Goal: Navigation & Orientation: Find specific page/section

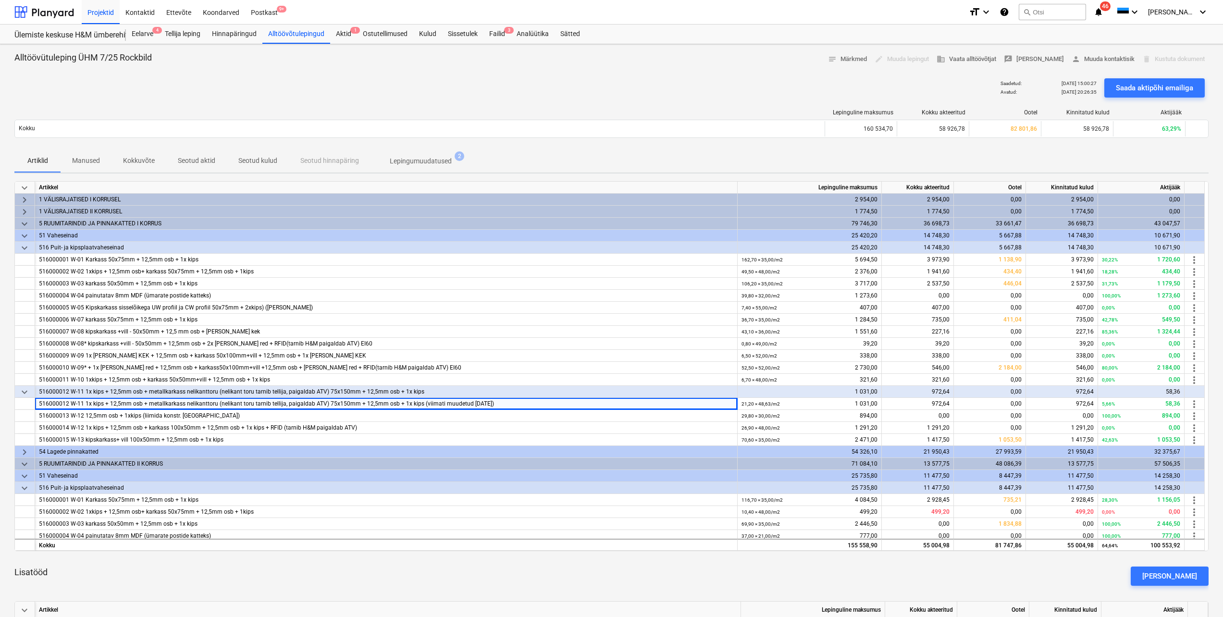
click at [24, 248] on span "keyboard_arrow_down" at bounding box center [25, 248] width 12 height 12
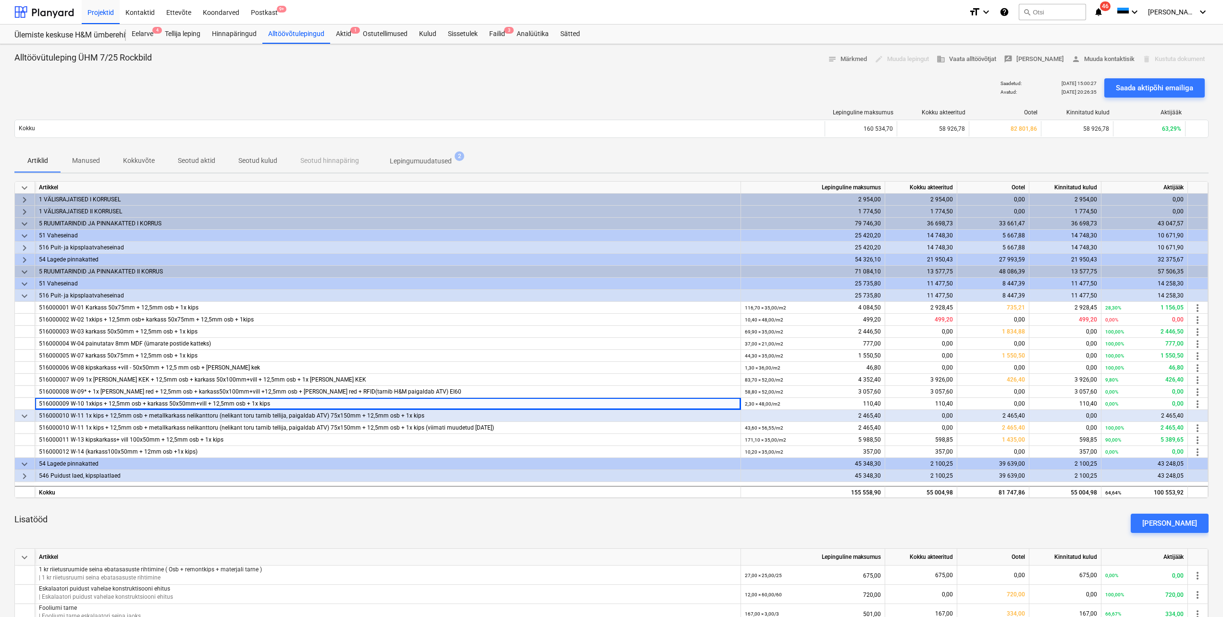
click at [24, 260] on span "keyboard_arrow_right" at bounding box center [25, 260] width 12 height 12
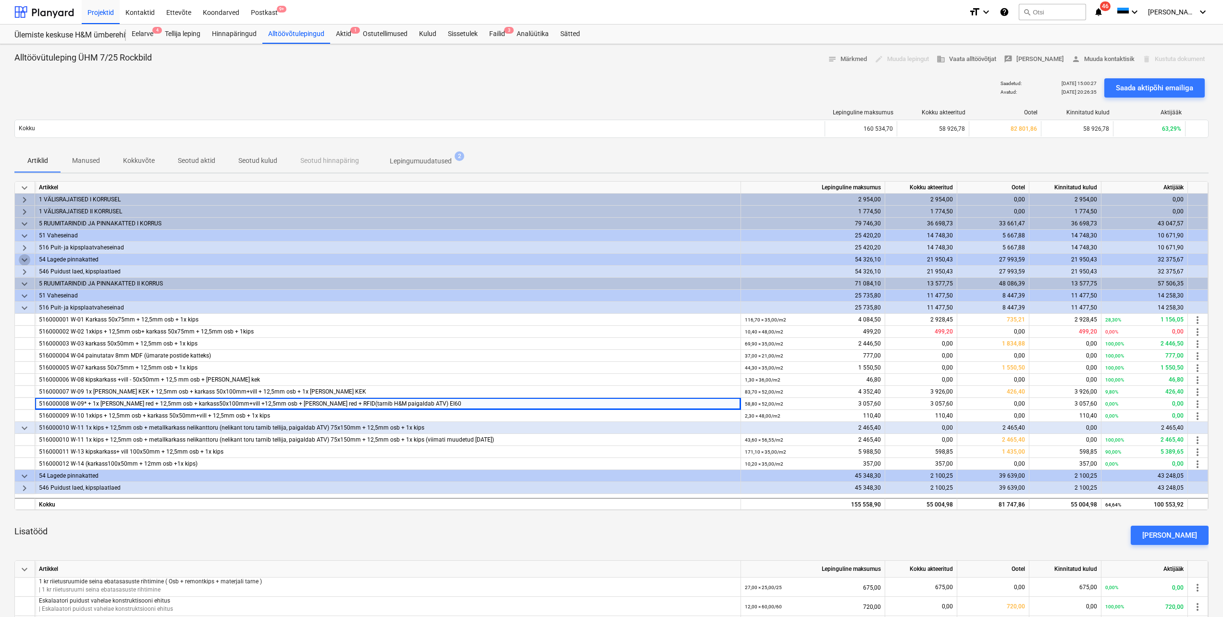
click at [24, 260] on span "keyboard_arrow_down" at bounding box center [25, 260] width 12 height 12
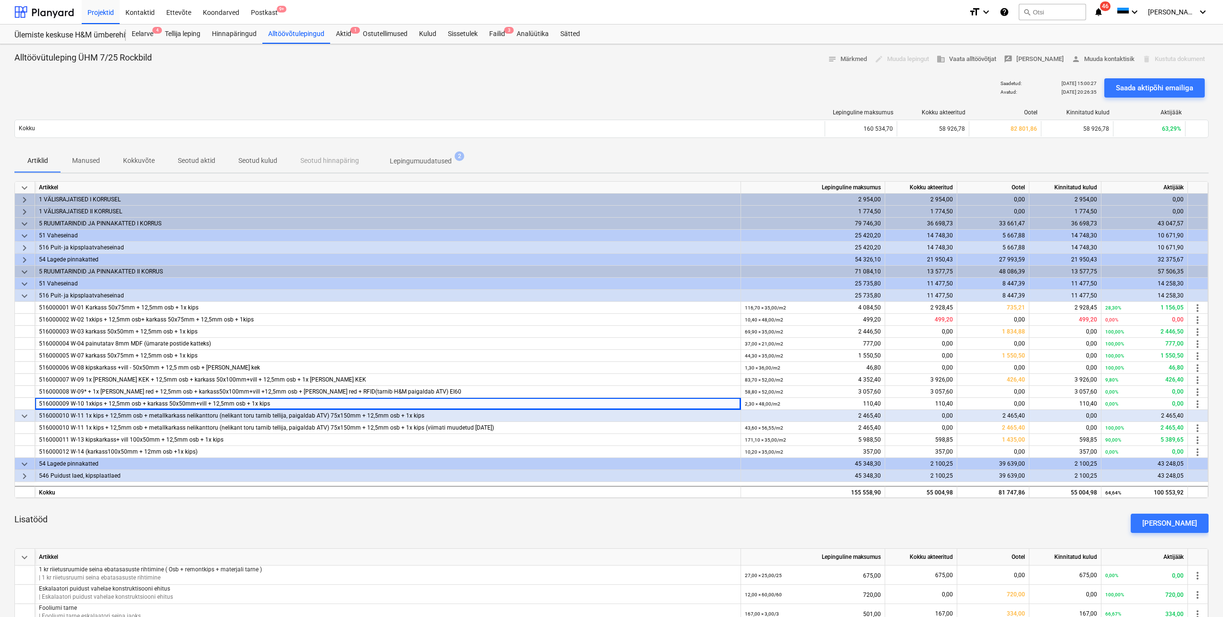
click at [23, 259] on span "keyboard_arrow_right" at bounding box center [25, 260] width 12 height 12
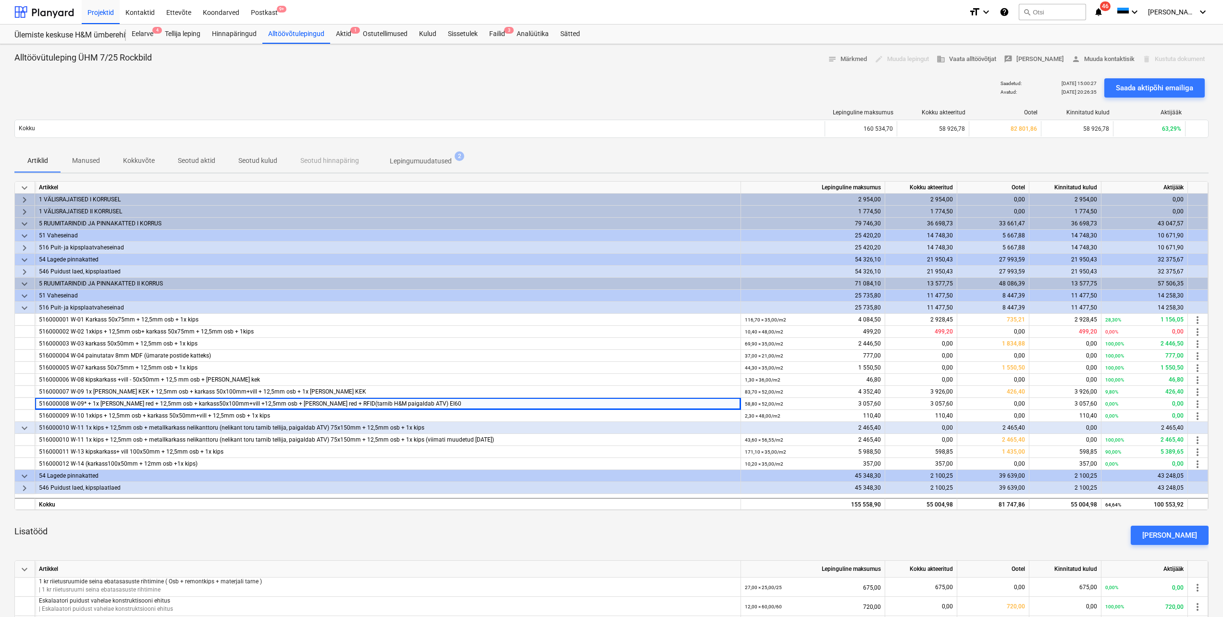
click at [25, 275] on span "keyboard_arrow_right" at bounding box center [25, 272] width 12 height 12
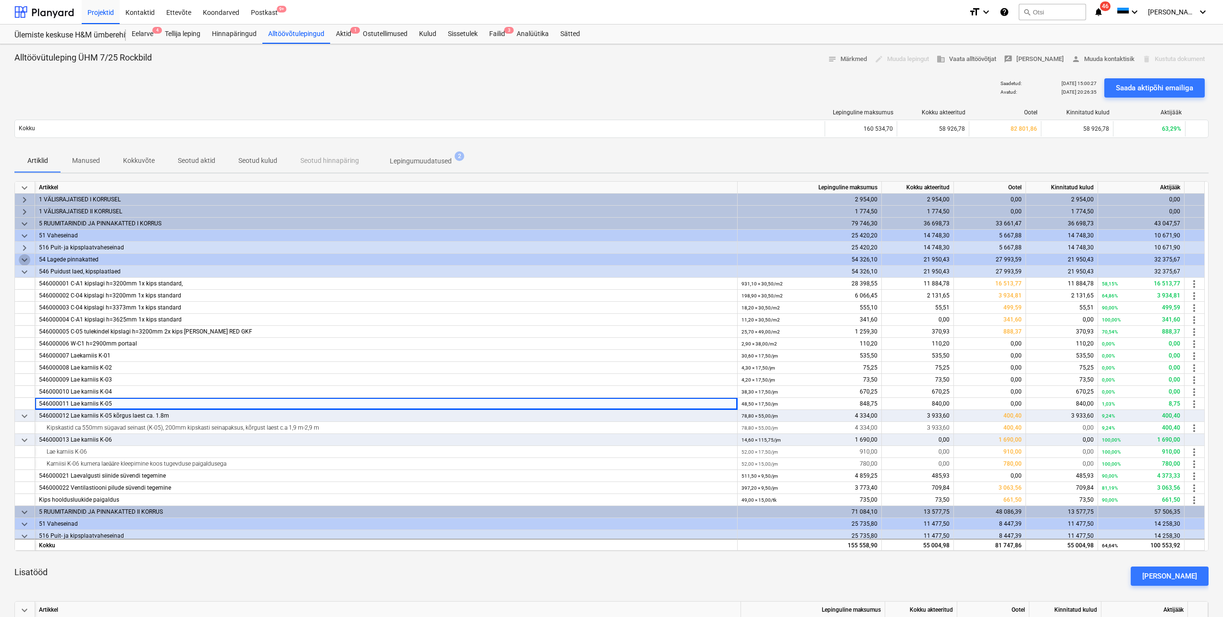
click at [22, 261] on span "keyboard_arrow_down" at bounding box center [25, 260] width 12 height 12
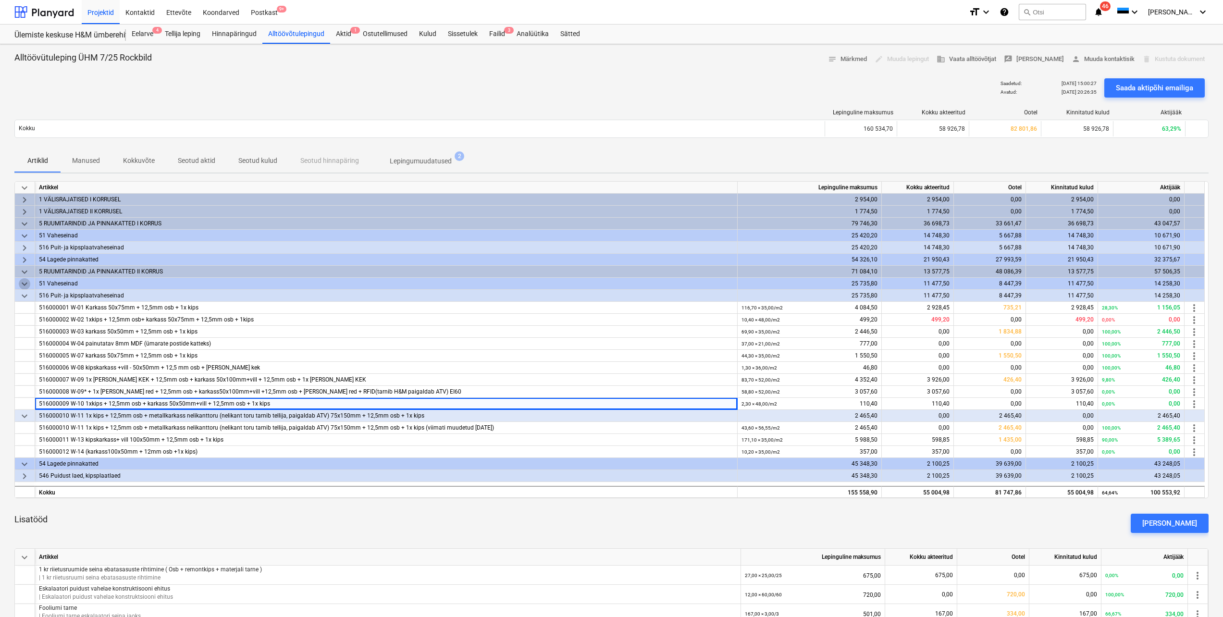
click at [24, 285] on span "keyboard_arrow_down" at bounding box center [25, 284] width 12 height 12
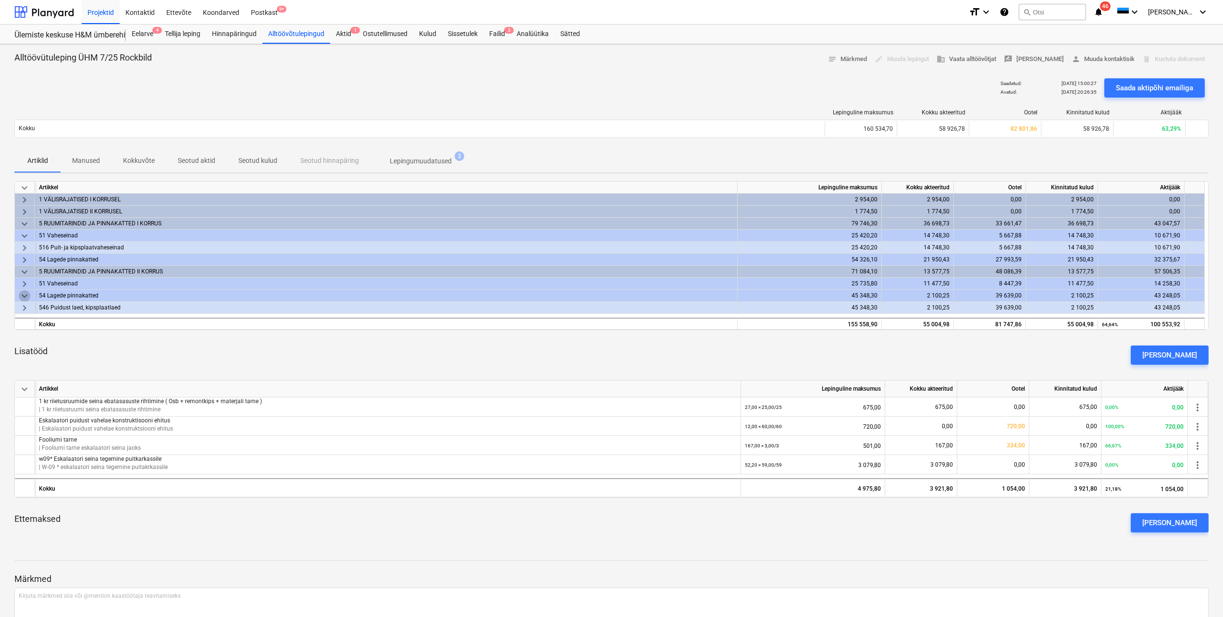
click at [25, 298] on span "keyboard_arrow_down" at bounding box center [25, 296] width 12 height 12
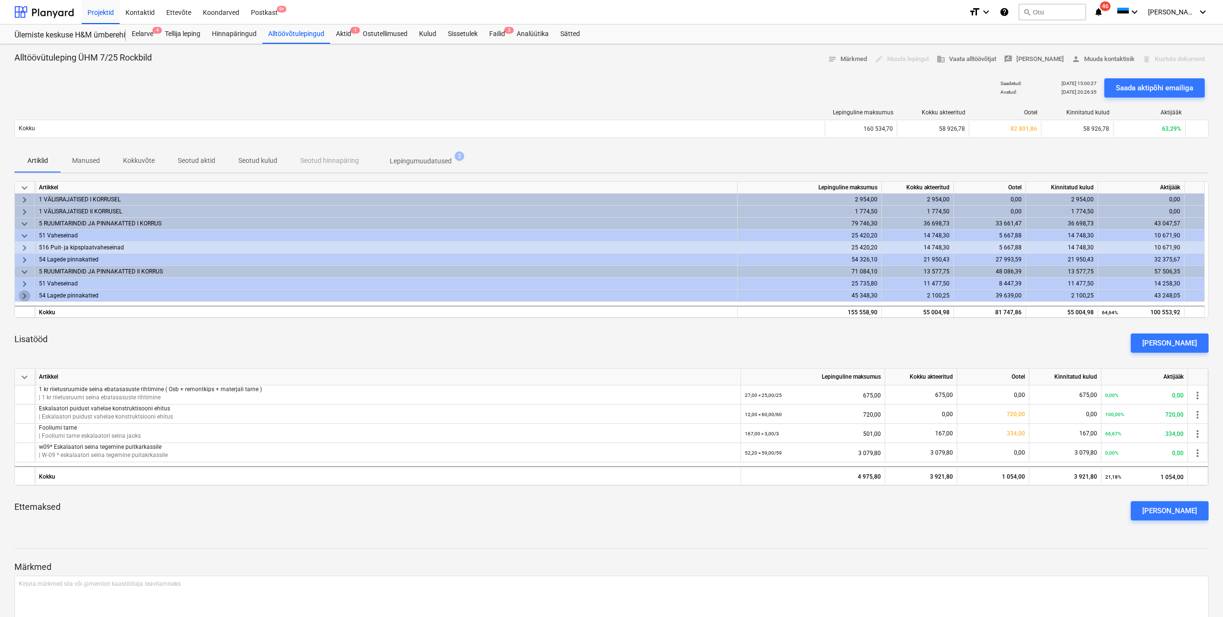
click at [25, 299] on span "keyboard_arrow_right" at bounding box center [25, 296] width 12 height 12
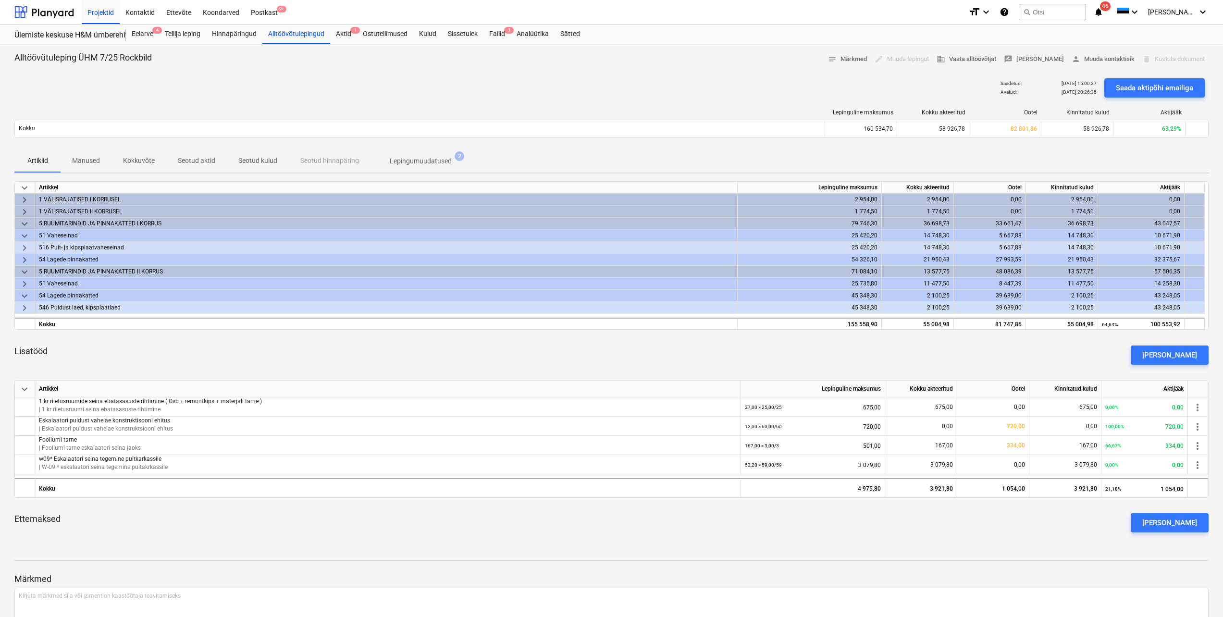
click at [26, 306] on span "keyboard_arrow_right" at bounding box center [25, 308] width 12 height 12
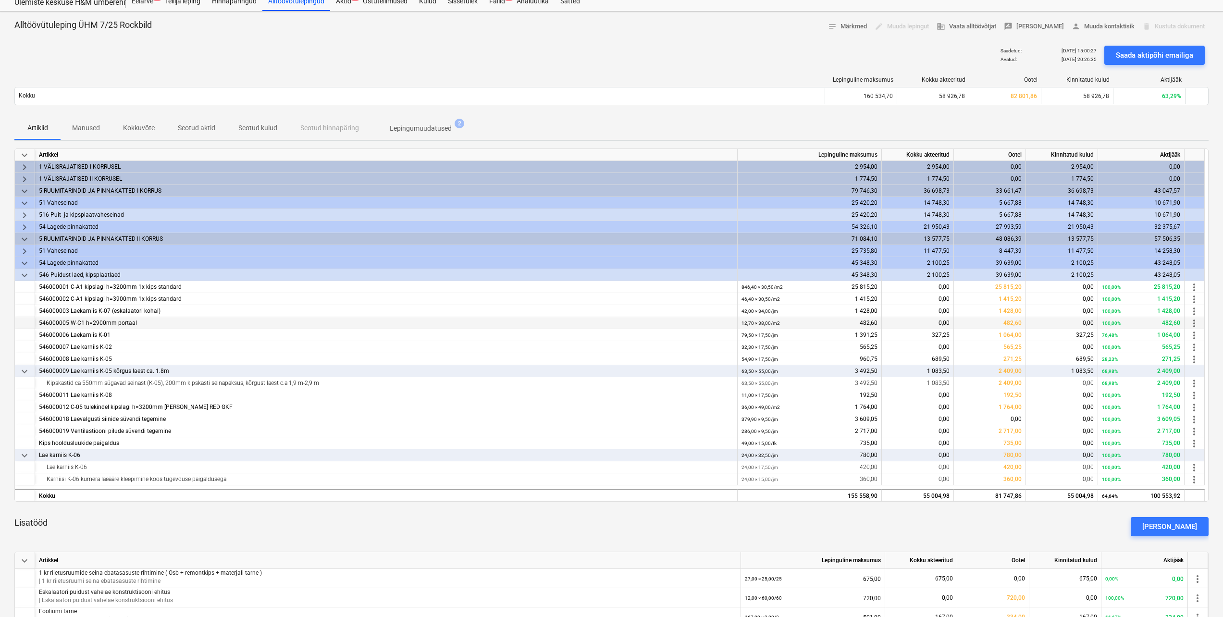
scroll to position [48, 0]
